Goal: Book appointment/travel/reservation

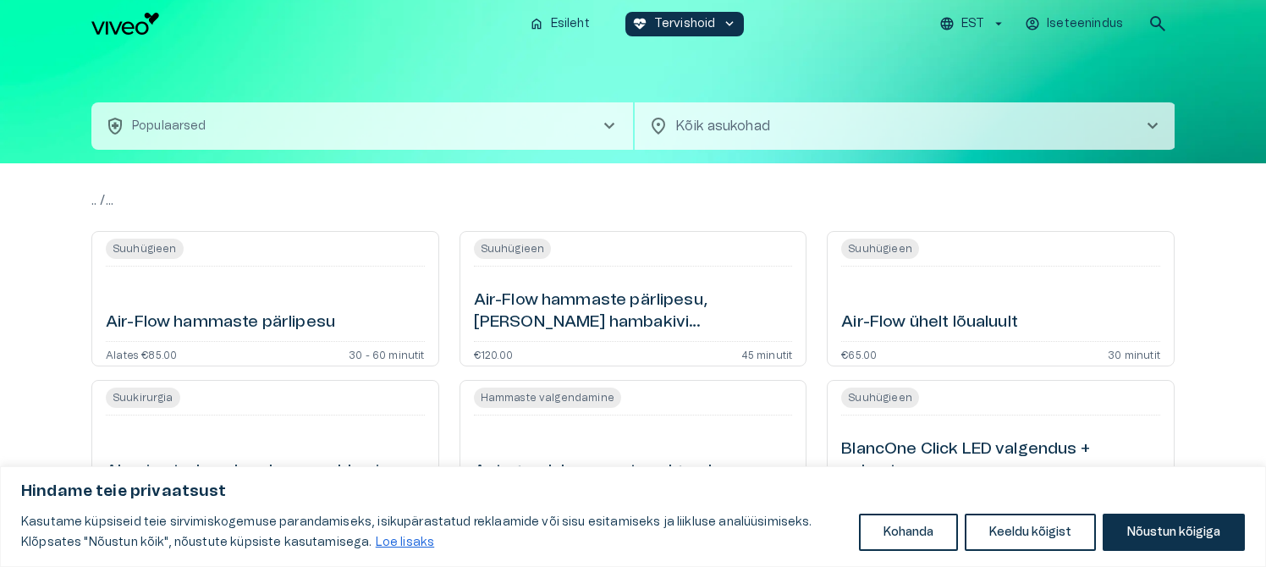
click at [1152, 123] on span "chevron_right" at bounding box center [1153, 126] width 20 height 20
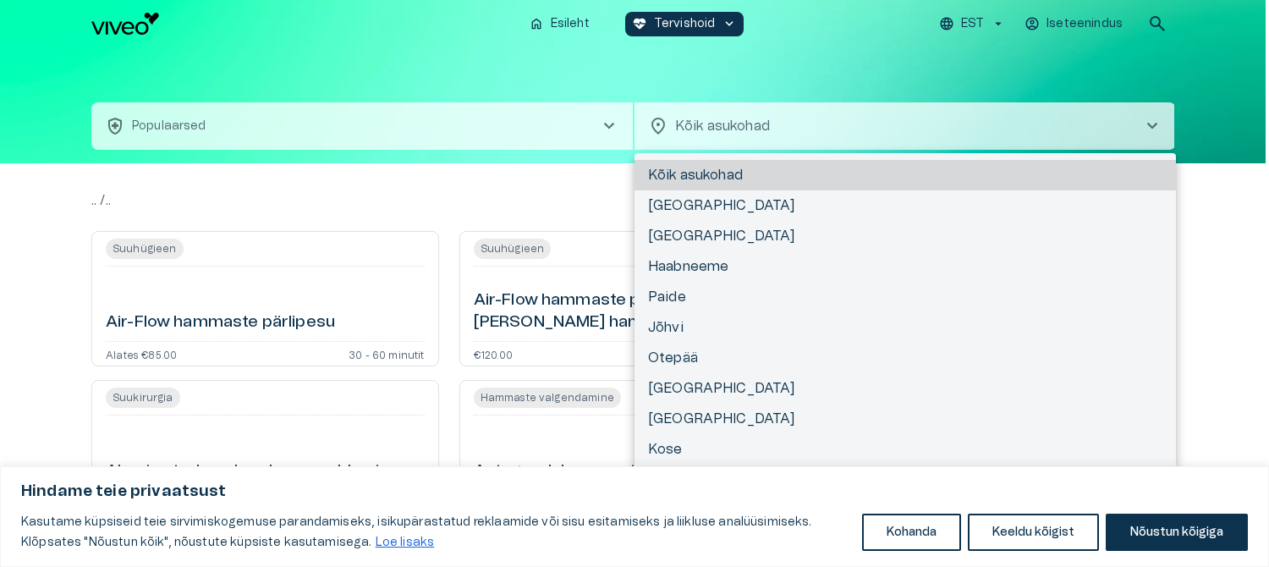
click at [187, 124] on div at bounding box center [634, 283] width 1269 height 567
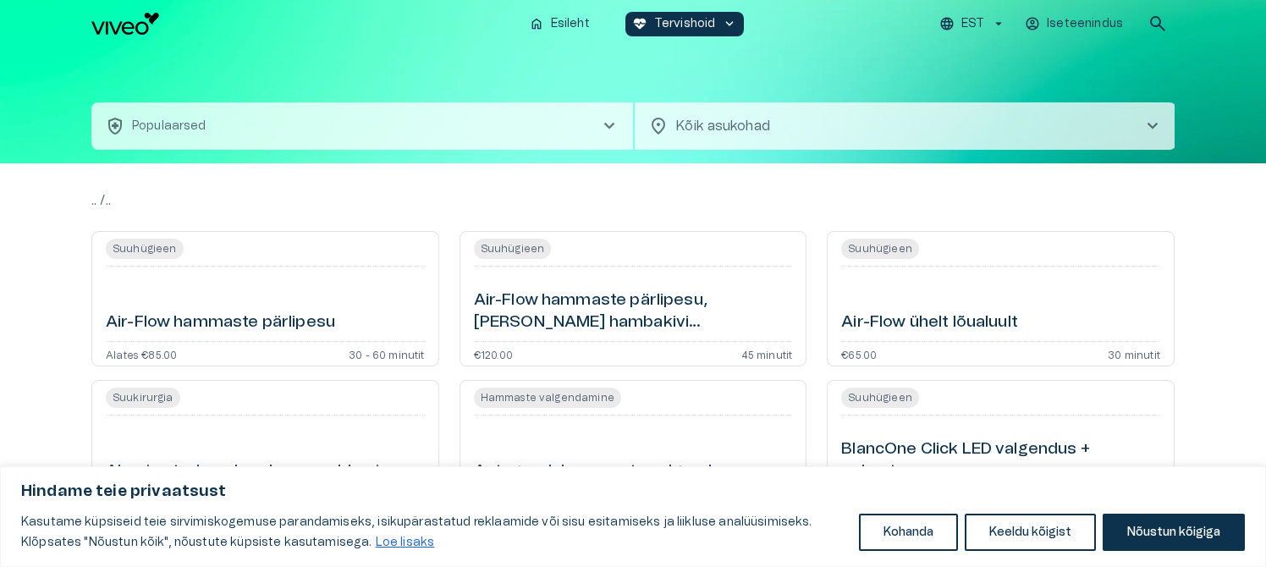
click at [606, 124] on span "chevron_right" at bounding box center [609, 126] width 20 height 20
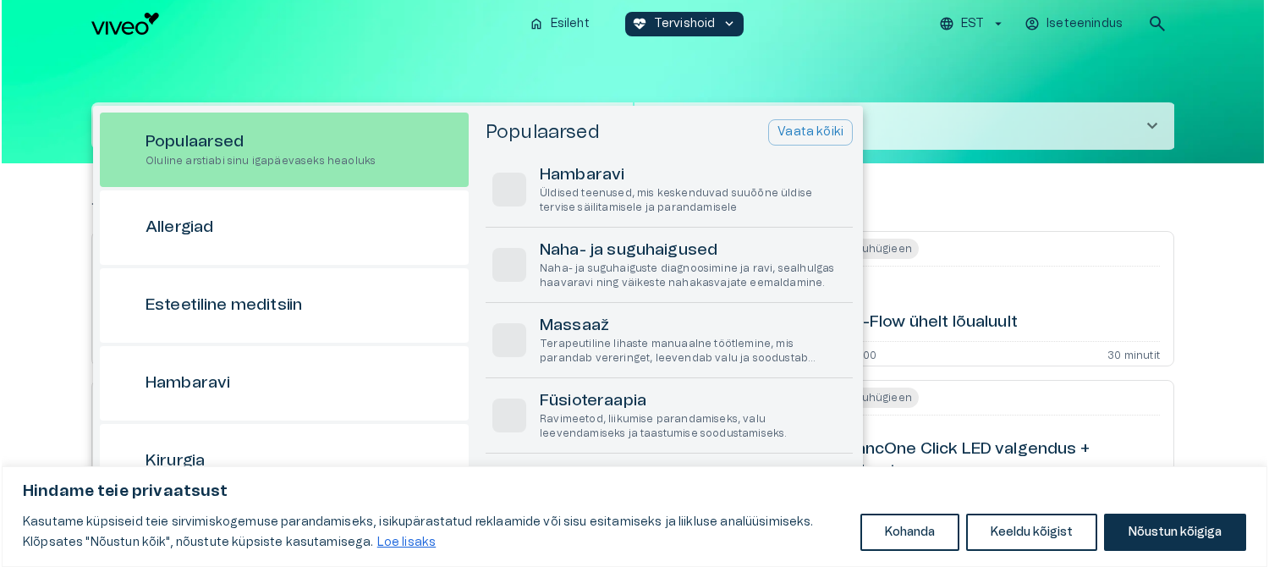
scroll to position [47, 0]
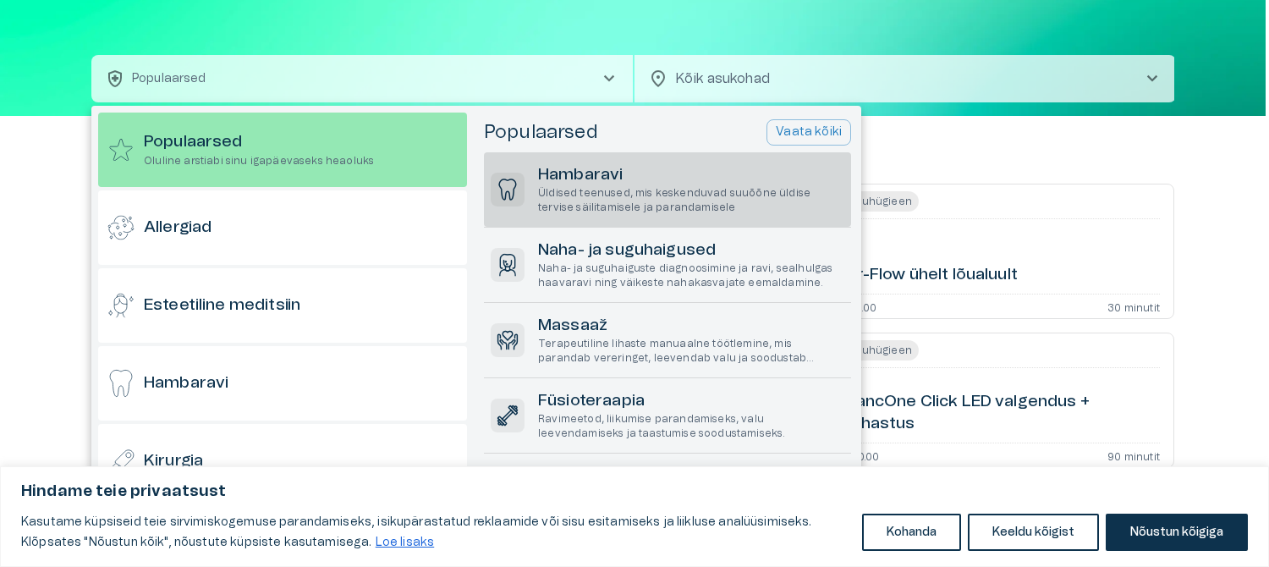
click at [566, 186] on p "Üldised teenused, mis keskenduvad suuõõne üldise tervise säilitamisele ja paran…" at bounding box center [691, 200] width 306 height 29
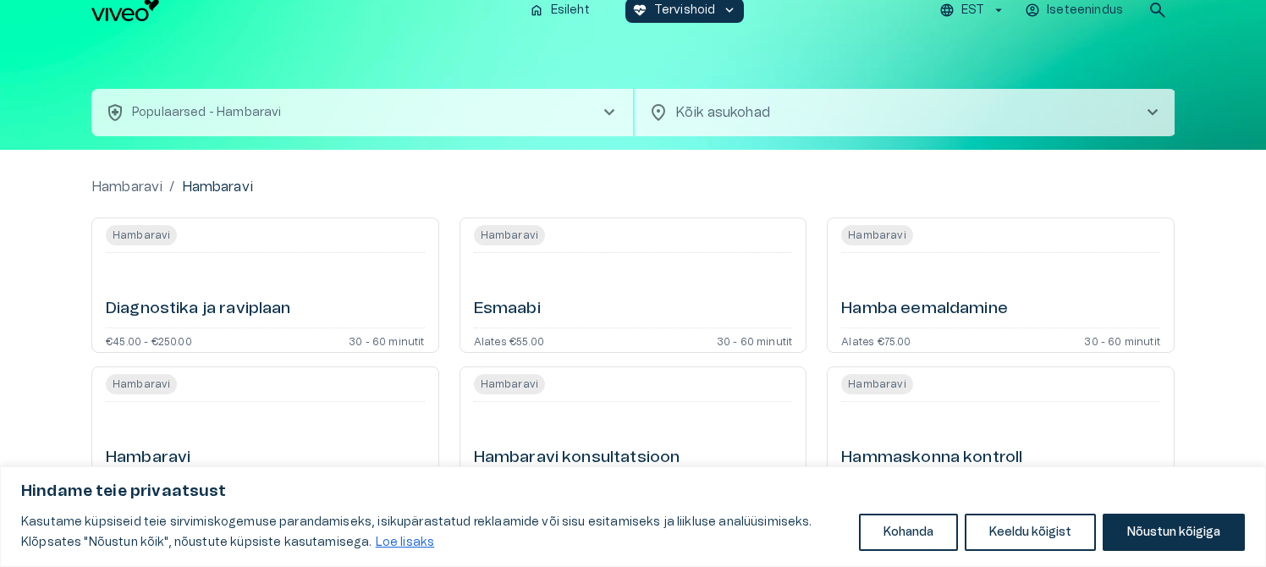
scroll to position [10, 0]
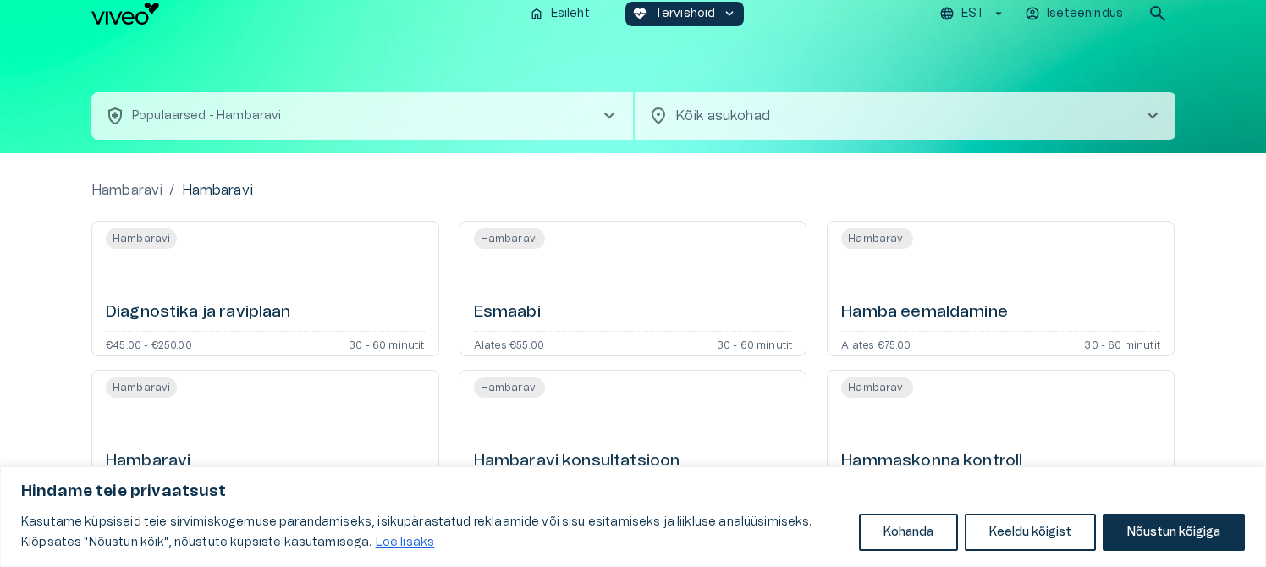
click at [606, 113] on span "chevron_right" at bounding box center [609, 116] width 20 height 20
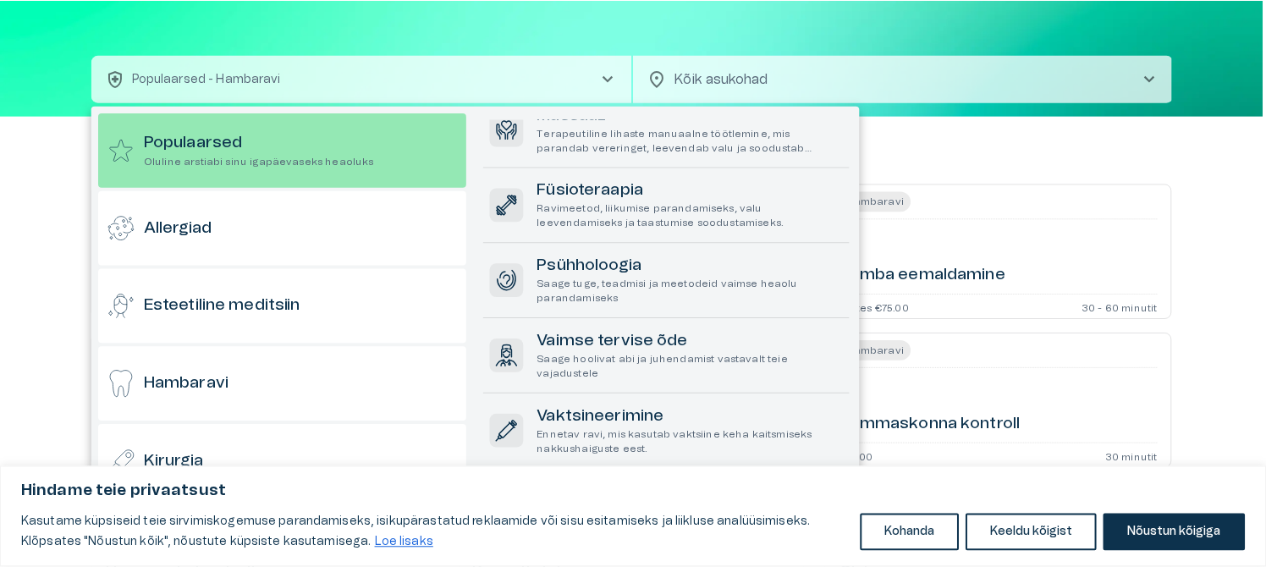
scroll to position [0, 0]
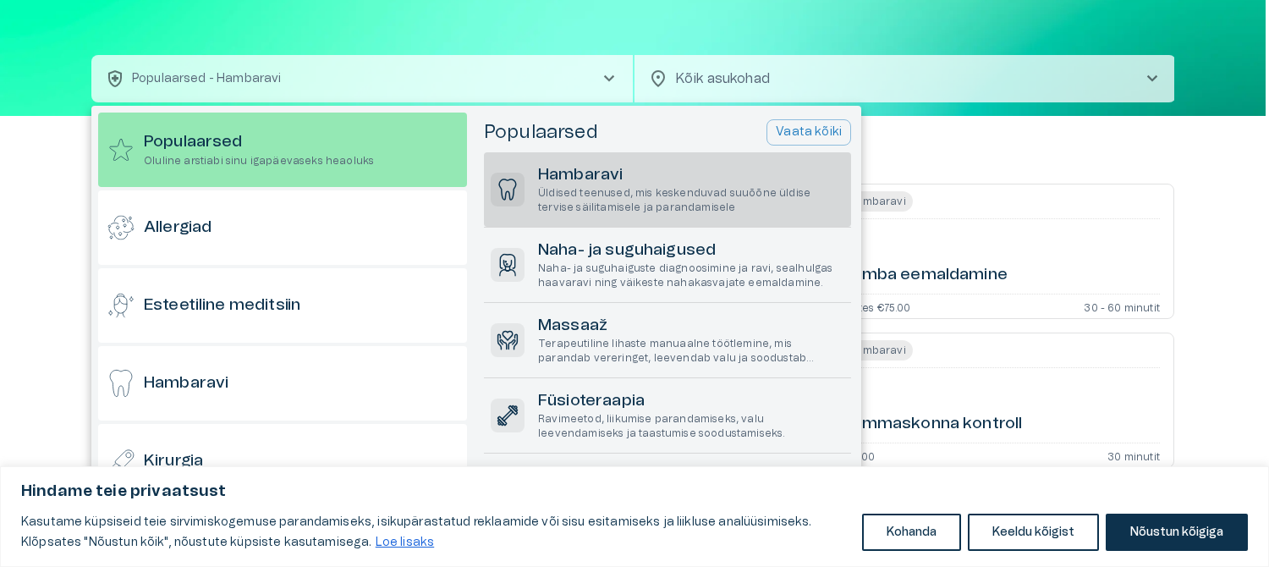
click at [1152, 74] on div at bounding box center [634, 283] width 1269 height 567
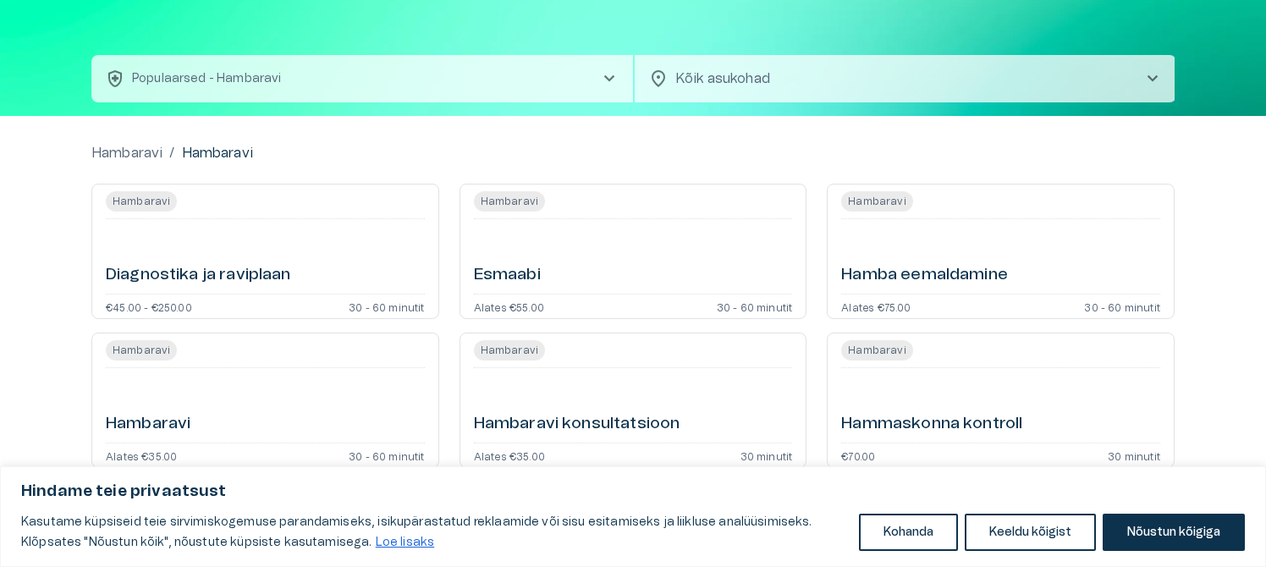
click at [1152, 82] on span "chevron_right" at bounding box center [1153, 79] width 20 height 20
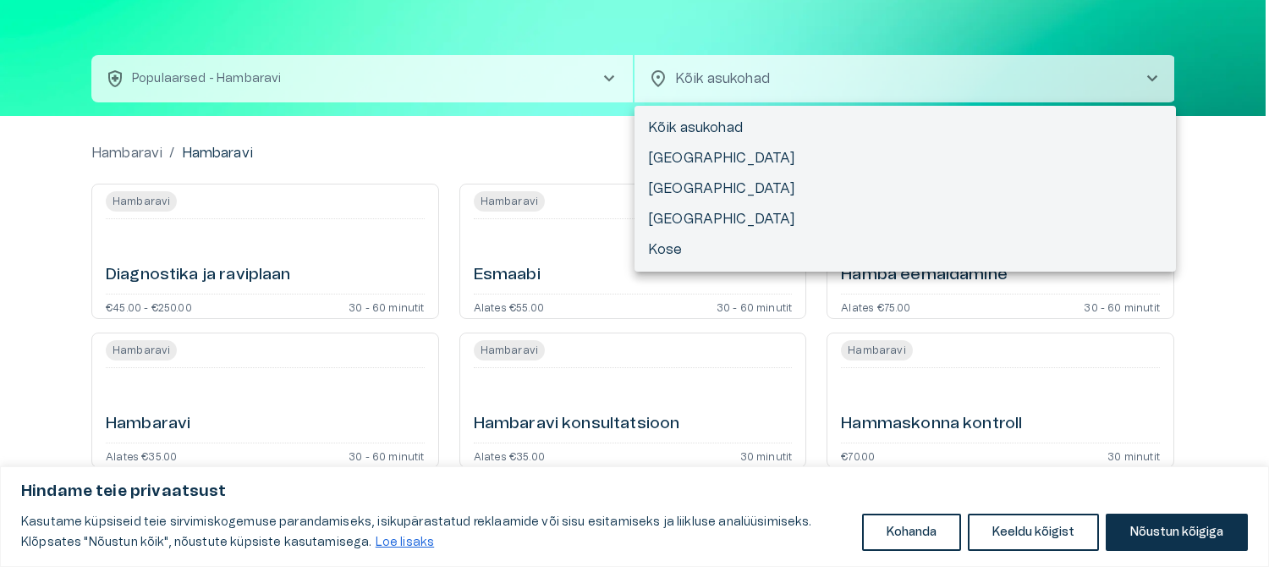
click at [608, 79] on div at bounding box center [634, 283] width 1269 height 567
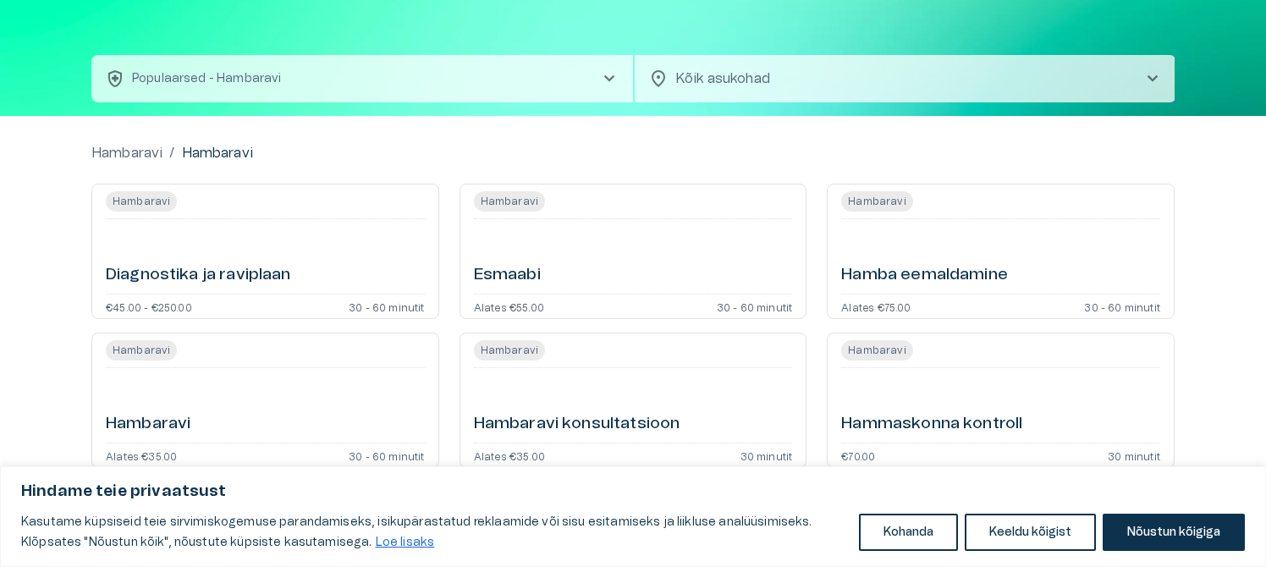
click at [1150, 78] on span "chevron_right" at bounding box center [1153, 79] width 20 height 20
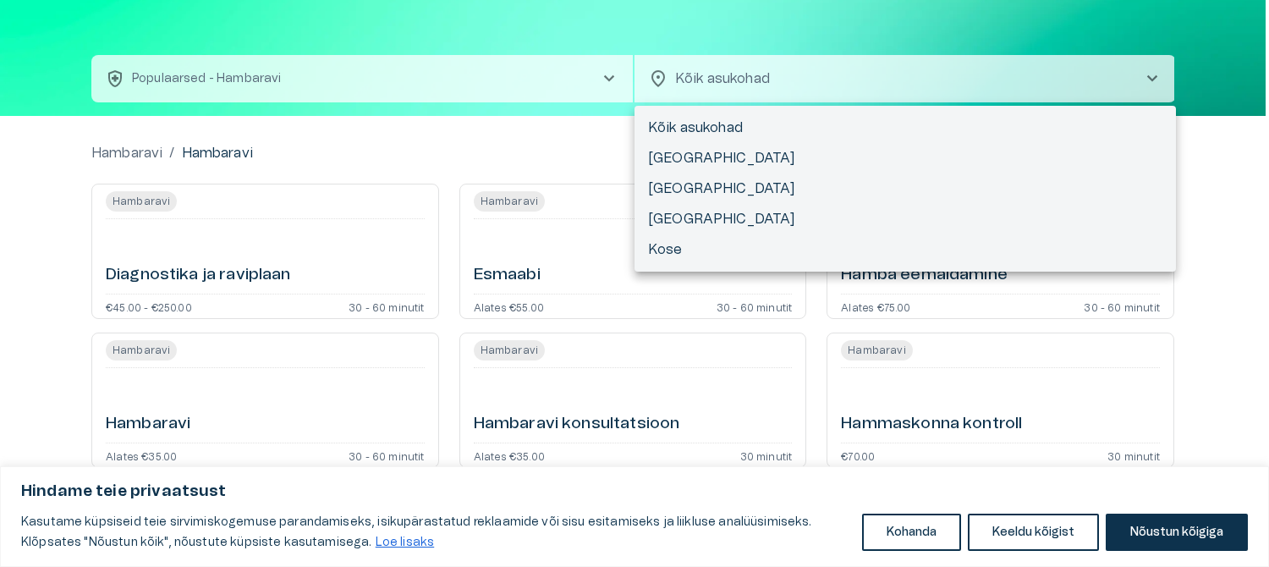
click at [699, 124] on li "Kõik asukohad" at bounding box center [906, 128] width 542 height 30
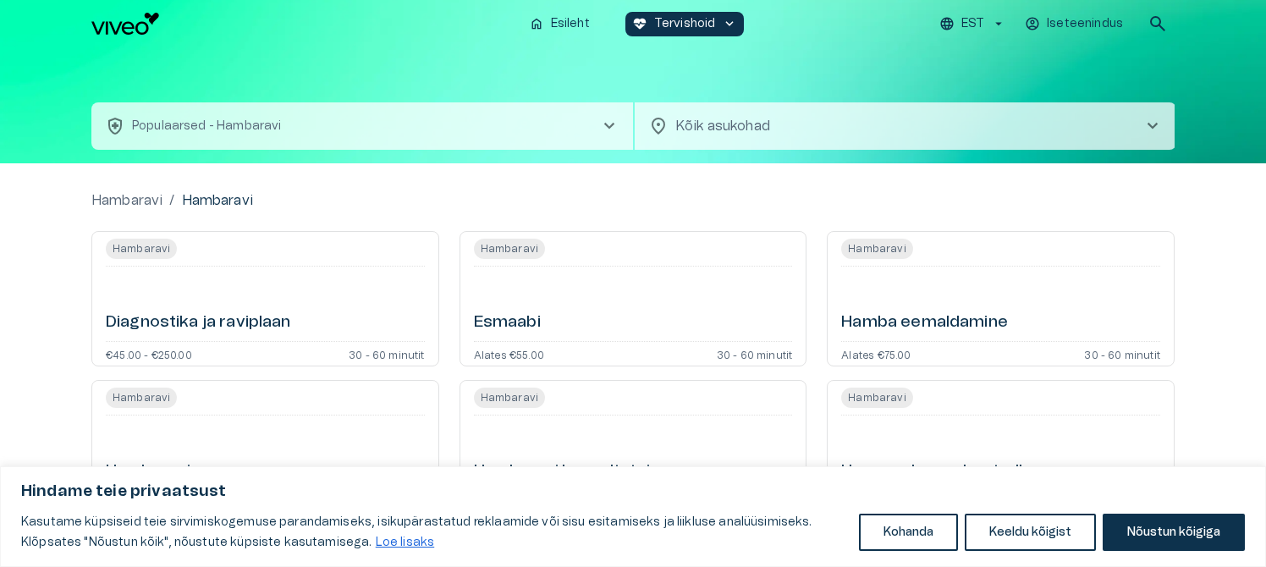
click at [606, 126] on span "chevron_right" at bounding box center [609, 126] width 20 height 20
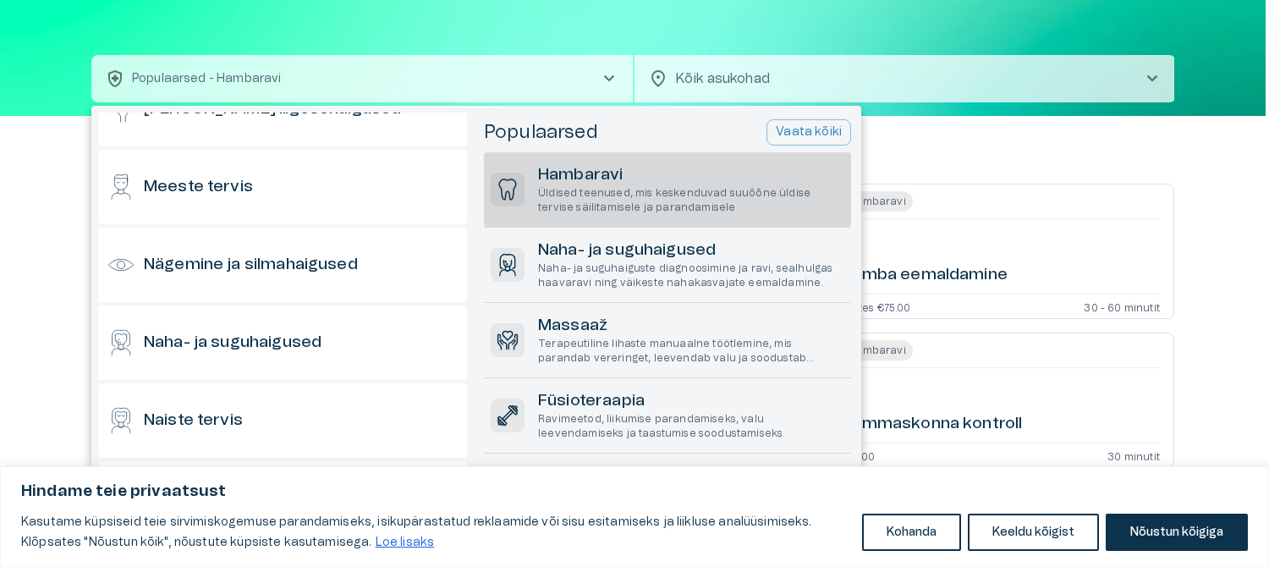
scroll to position [592, 0]
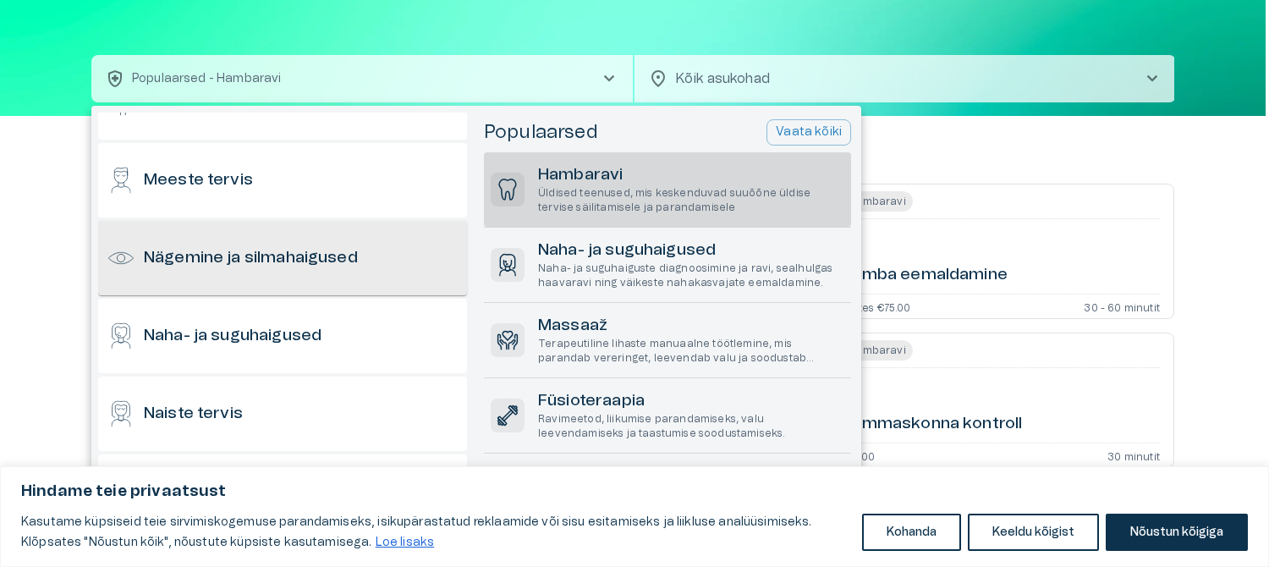
click at [322, 260] on h6 "Nägemine ja silmahaigused" at bounding box center [251, 258] width 214 height 23
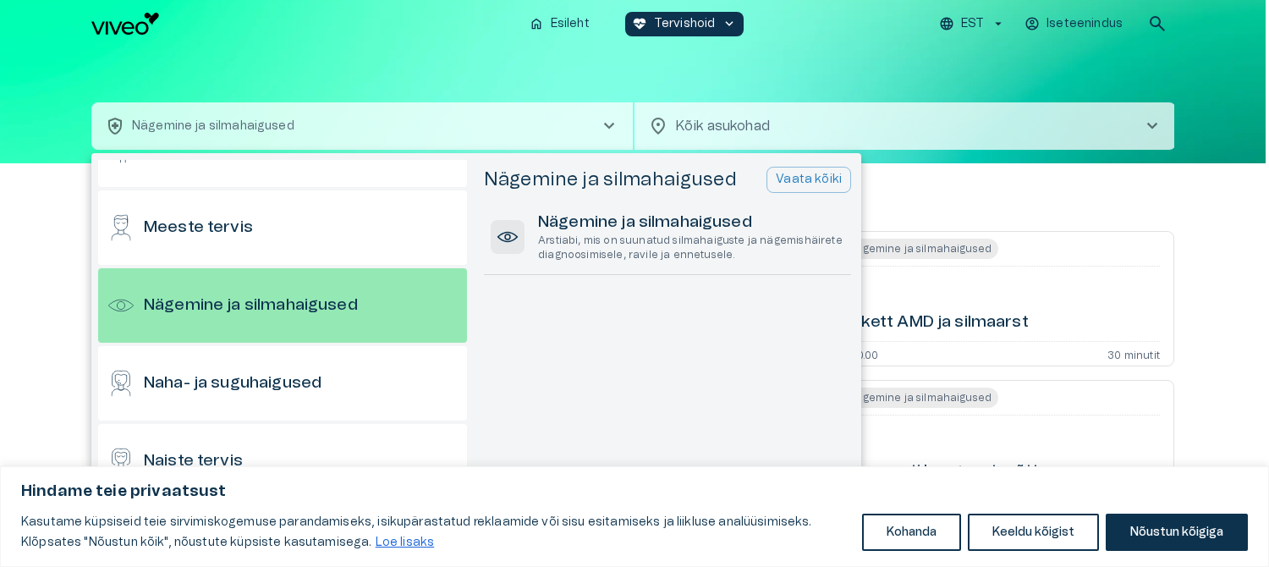
click at [1115, 194] on div at bounding box center [634, 283] width 1269 height 567
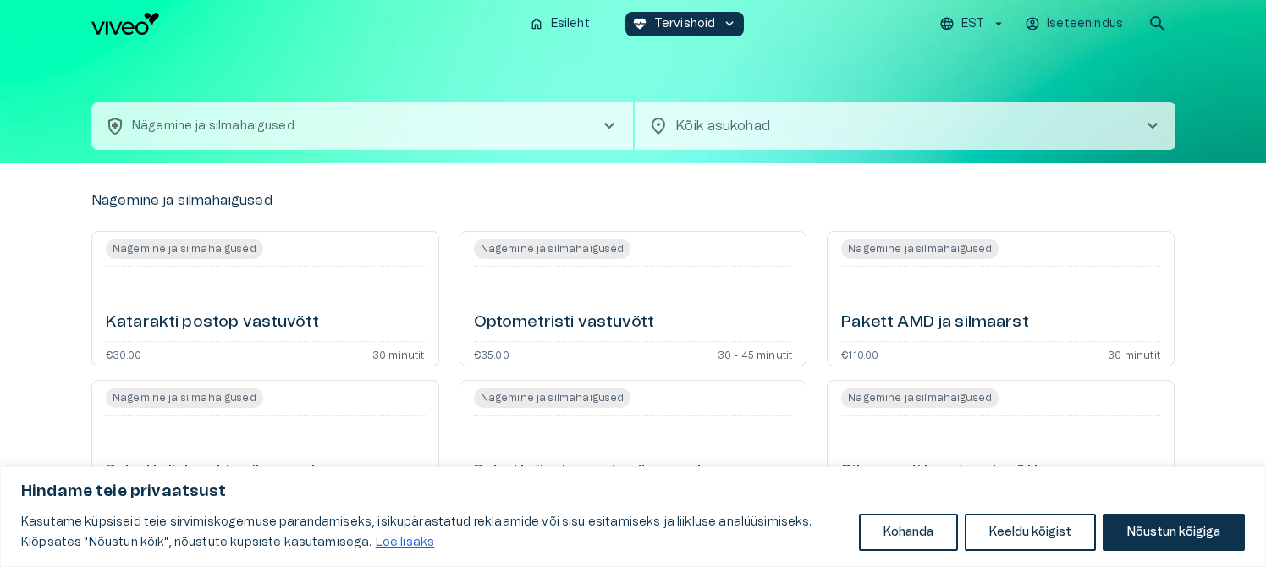
click at [1152, 123] on span "chevron_right" at bounding box center [1153, 126] width 20 height 20
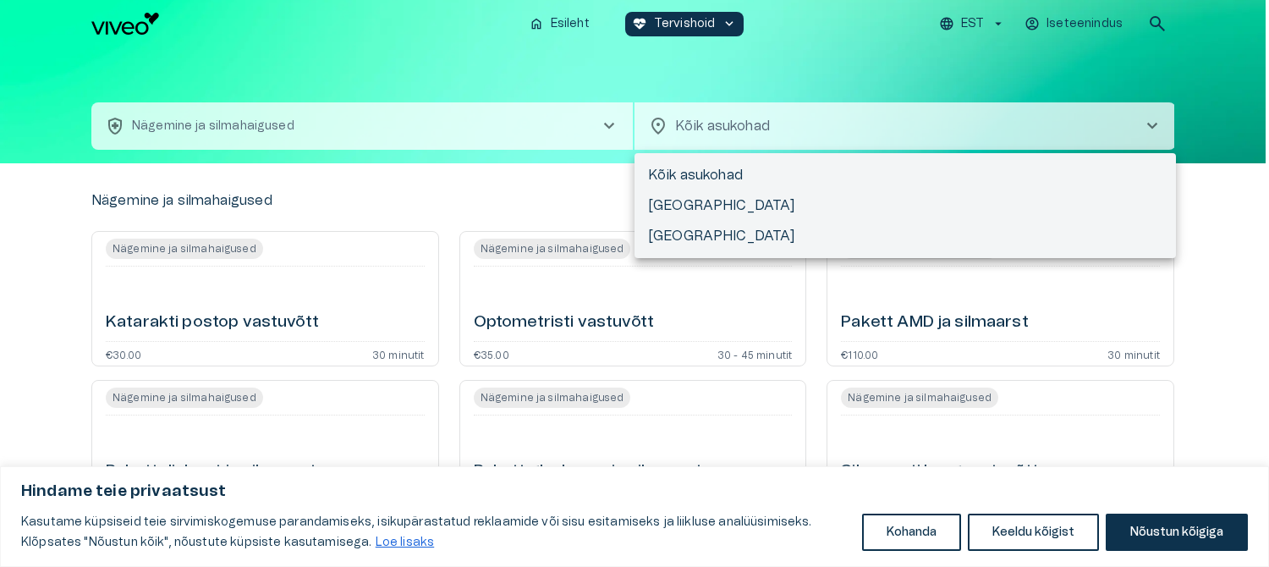
click at [608, 126] on div at bounding box center [634, 283] width 1269 height 567
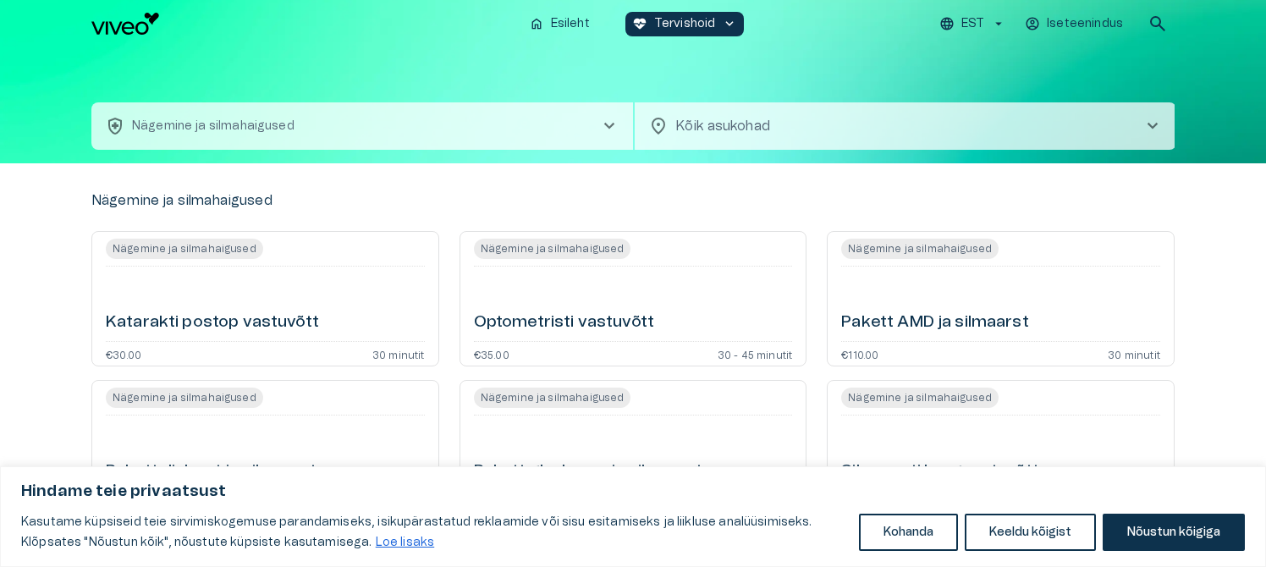
click at [612, 124] on span "chevron_right" at bounding box center [609, 126] width 20 height 20
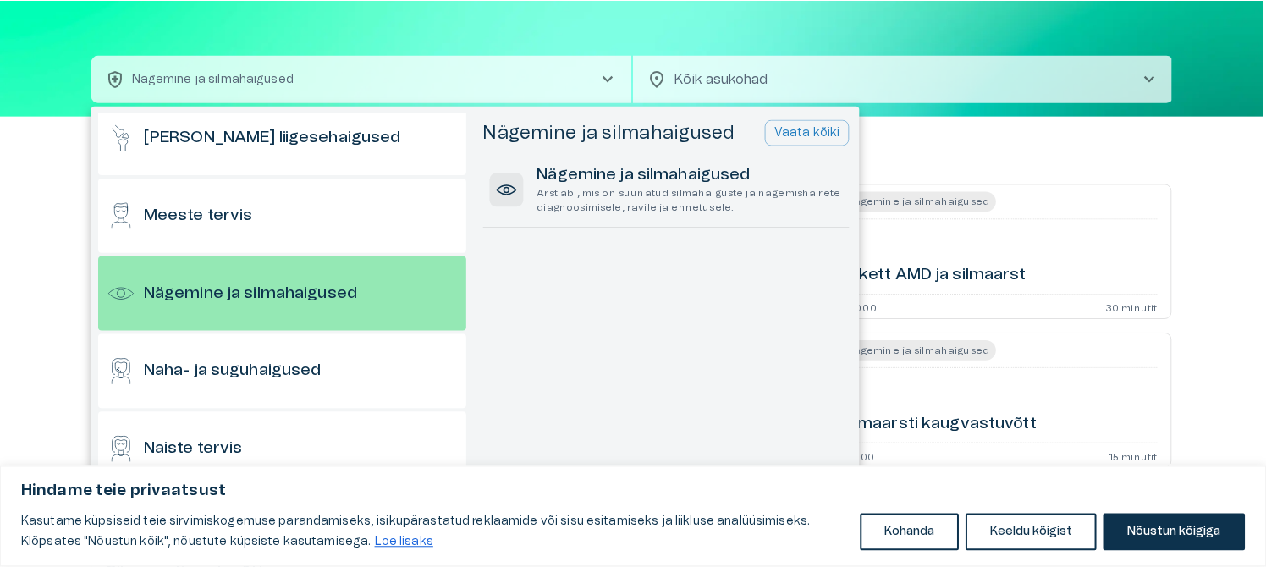
scroll to position [558, 0]
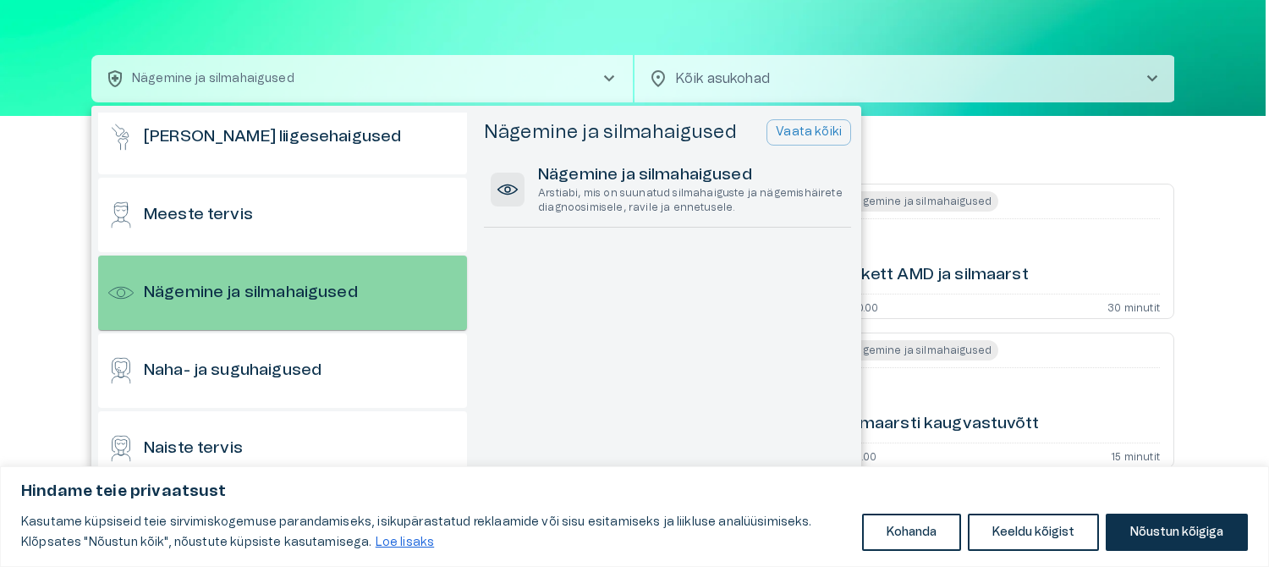
click at [372, 289] on div "Nägemine ja silmahaigused" at bounding box center [282, 293] width 369 height 74
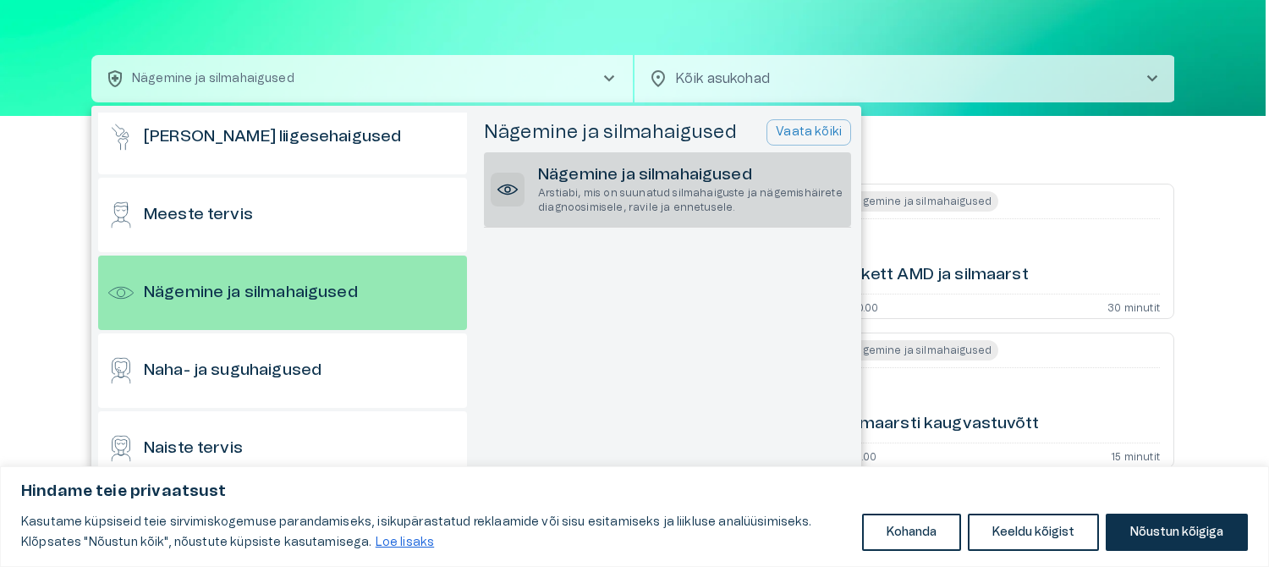
click at [712, 186] on p "Arstiabi, mis on suunatud silmahaiguste ja nägemishäirete diagnoosimisele, ravi…" at bounding box center [691, 200] width 306 height 29
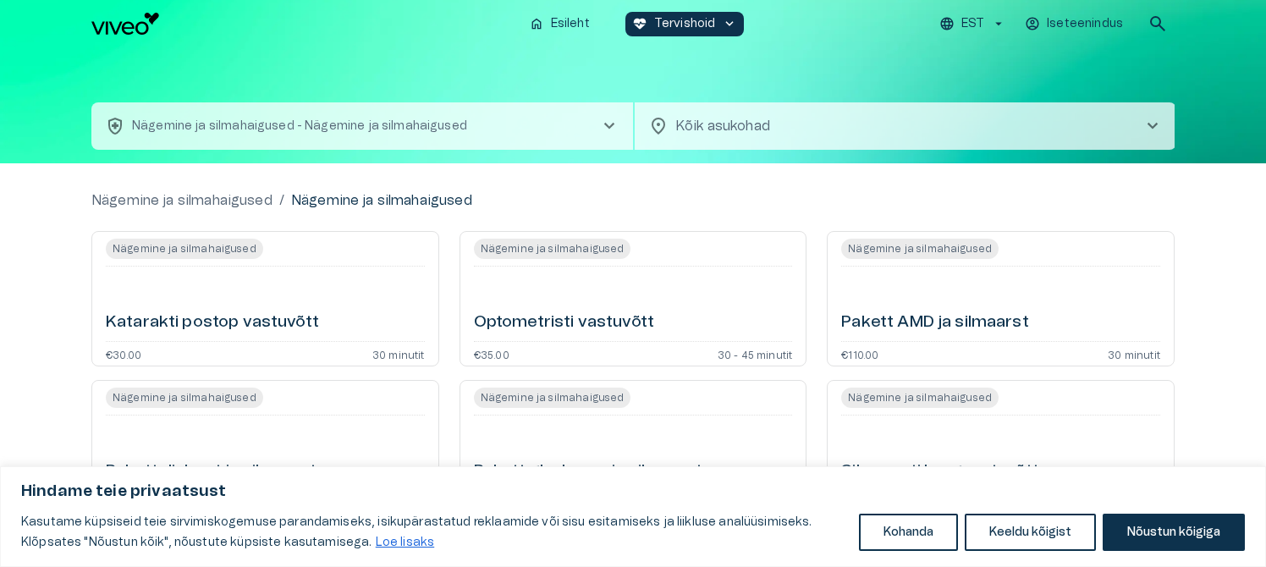
click at [1153, 124] on span "chevron_right" at bounding box center [1153, 126] width 20 height 20
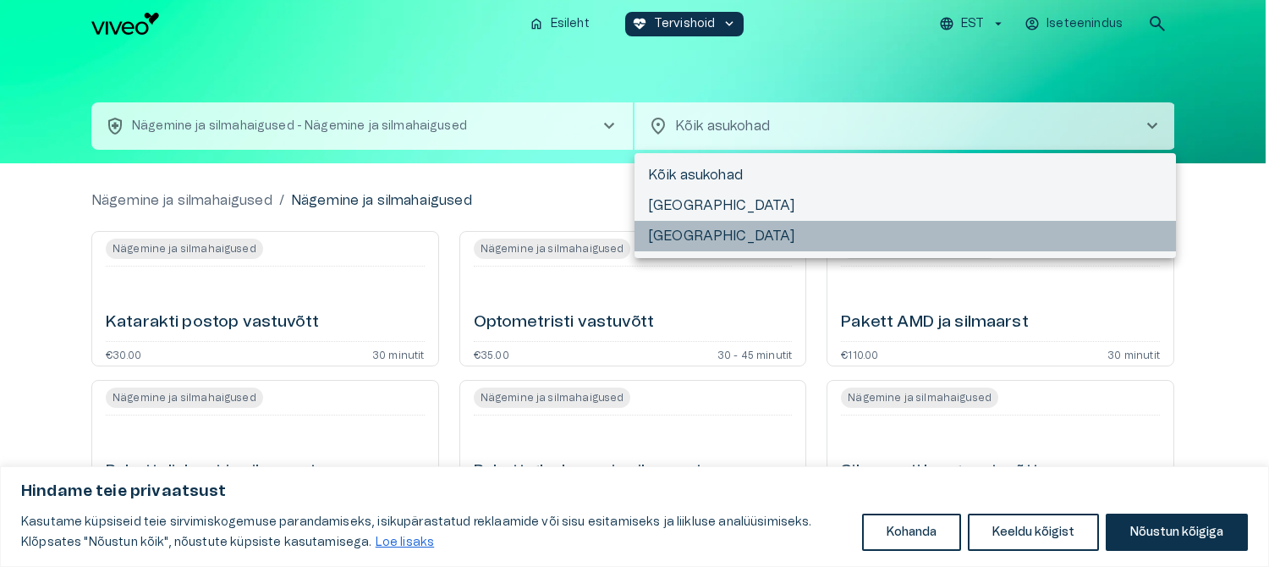
click at [670, 233] on li "[GEOGRAPHIC_DATA]" at bounding box center [906, 236] width 542 height 30
type input "**********"
